Goal: Book appointment/travel/reservation

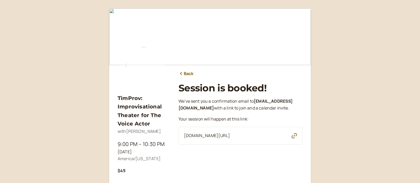
click at [219, 136] on span "[DOMAIN_NAME][URL]" at bounding box center [207, 135] width 46 height 7
drag, startPoint x: 224, startPoint y: 137, endPoint x: 303, endPoint y: 137, distance: 79.4
click at [224, 137] on span "[DOMAIN_NAME][URL]" at bounding box center [207, 135] width 46 height 7
click at [297, 136] on icon "button" at bounding box center [294, 135] width 5 height 5
click at [286, 138] on div "[DOMAIN_NAME][URL] Copied to clipboard!" at bounding box center [241, 136] width 124 height 18
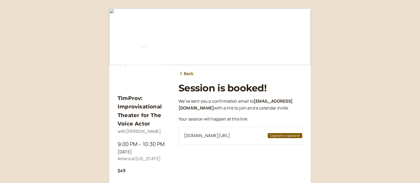
click at [230, 137] on span "[DOMAIN_NAME][URL]" at bounding box center [207, 135] width 46 height 7
click at [213, 137] on span "[DOMAIN_NAME][URL]" at bounding box center [207, 135] width 46 height 7
drag, startPoint x: 213, startPoint y: 137, endPoint x: 190, endPoint y: 132, distance: 22.6
click at [211, 137] on span "introwise.com/s/jMZb1uywgRzpGrqTPWps" at bounding box center [207, 135] width 46 height 7
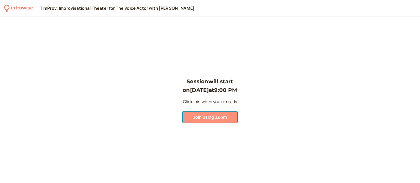
click at [203, 120] on span "Join using Zoom" at bounding box center [210, 117] width 34 height 6
